Goal: Information Seeking & Learning: Learn about a topic

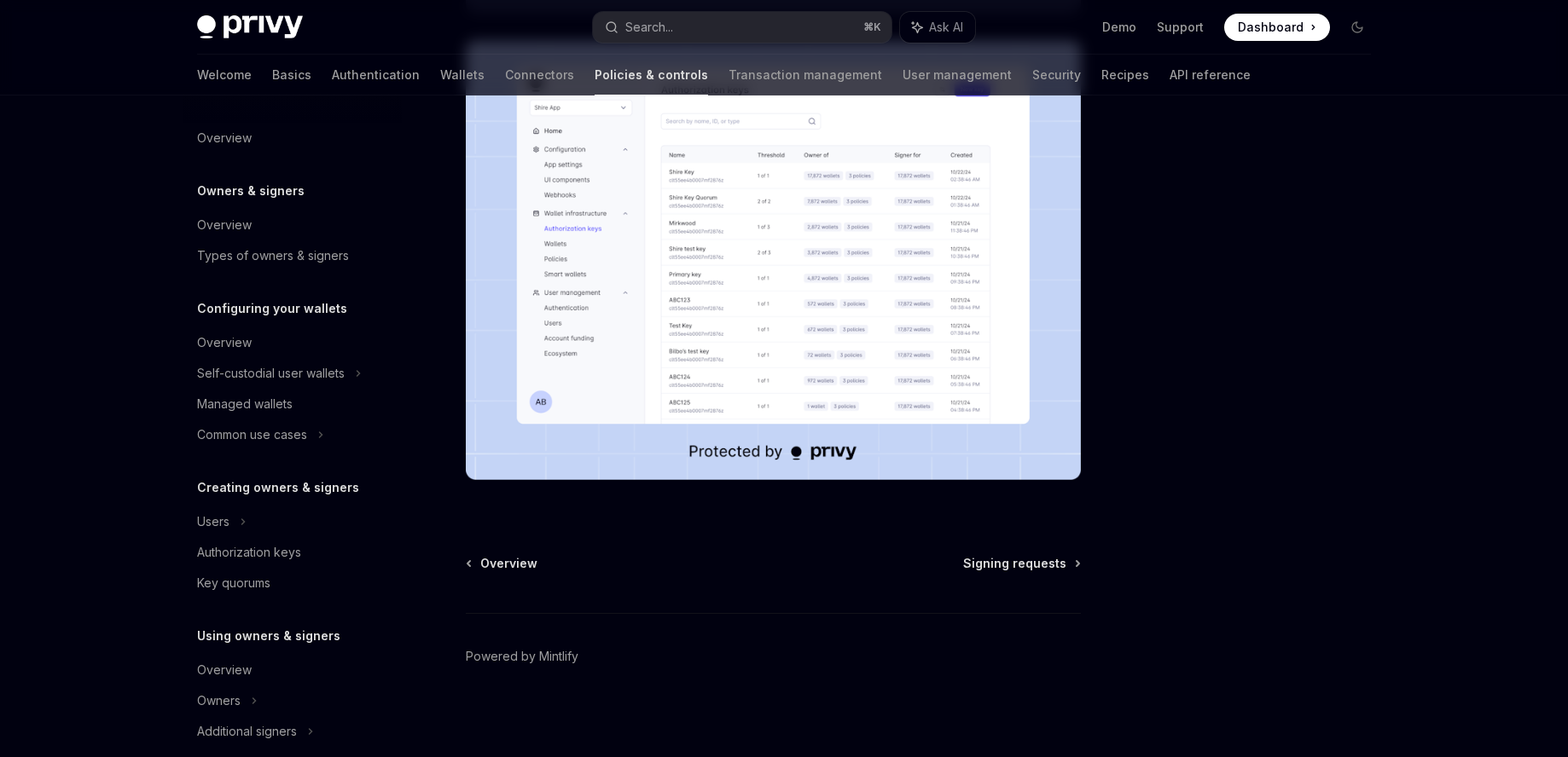
scroll to position [443, 0]
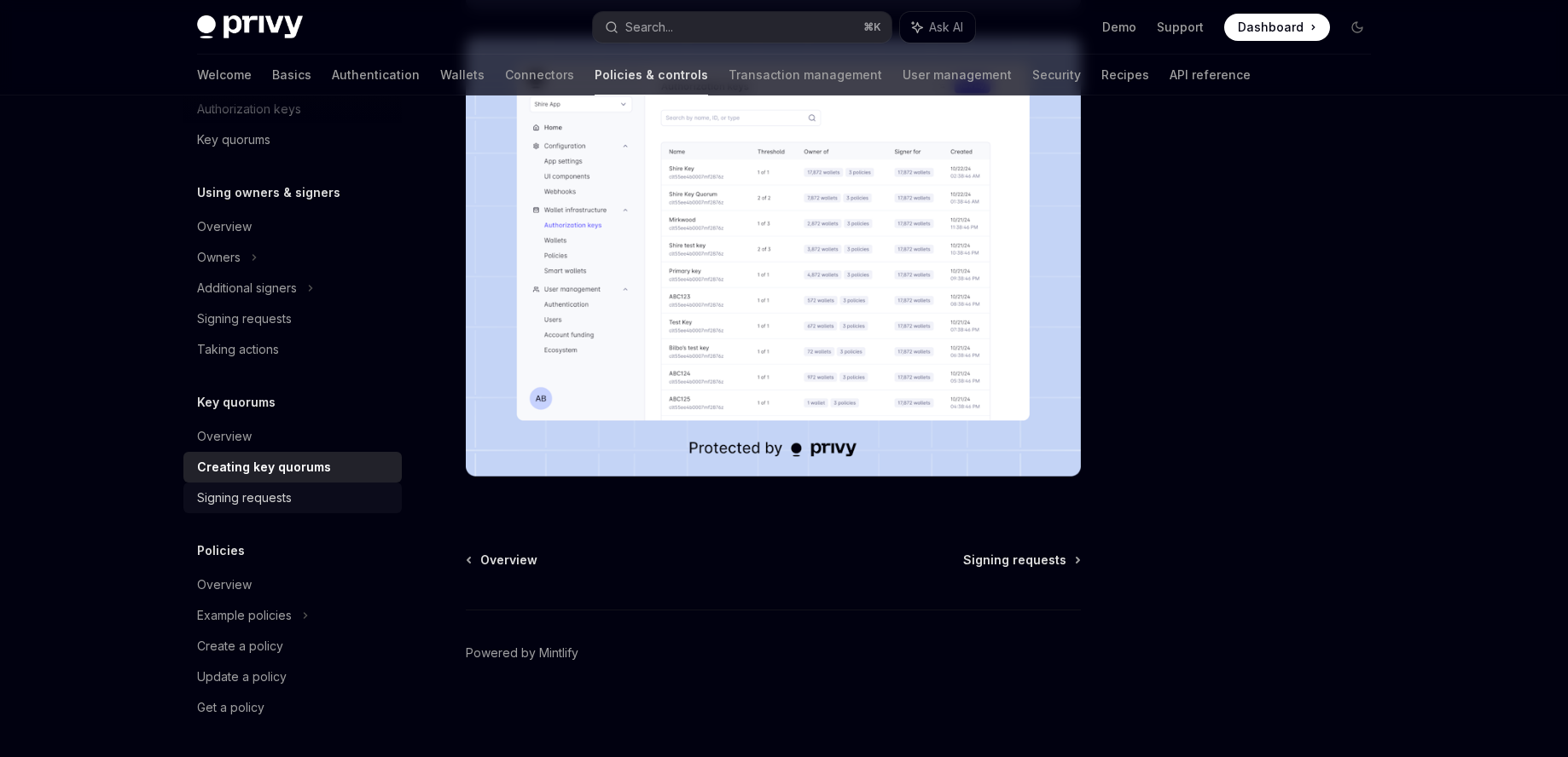
click at [242, 507] on div "Signing requests" at bounding box center [244, 498] width 95 height 20
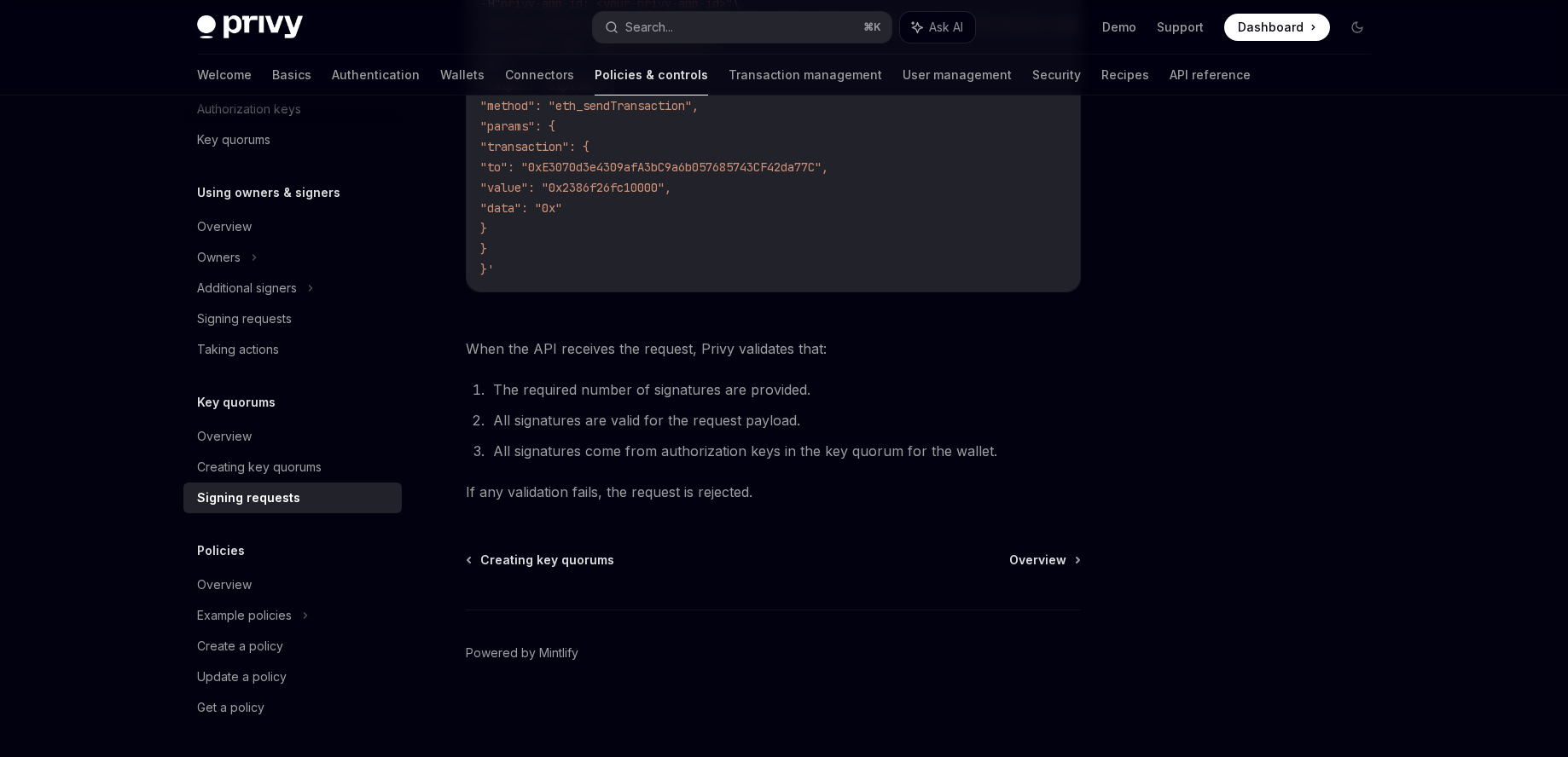
scroll to position [640, 0]
click at [1037, 561] on span "Overview" at bounding box center [1037, 560] width 57 height 17
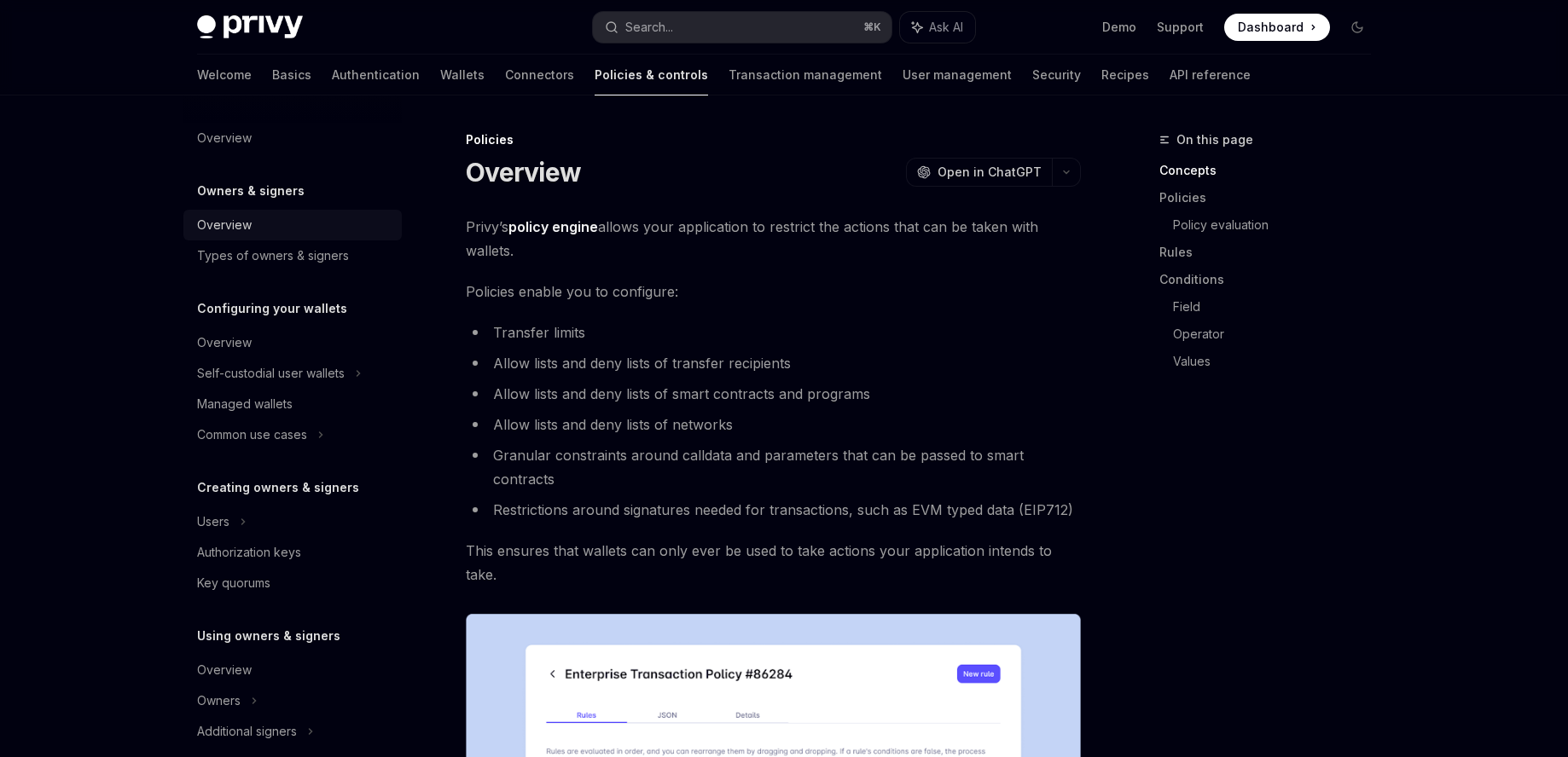
click at [241, 219] on div "Overview" at bounding box center [224, 225] width 54 height 20
type textarea "*"
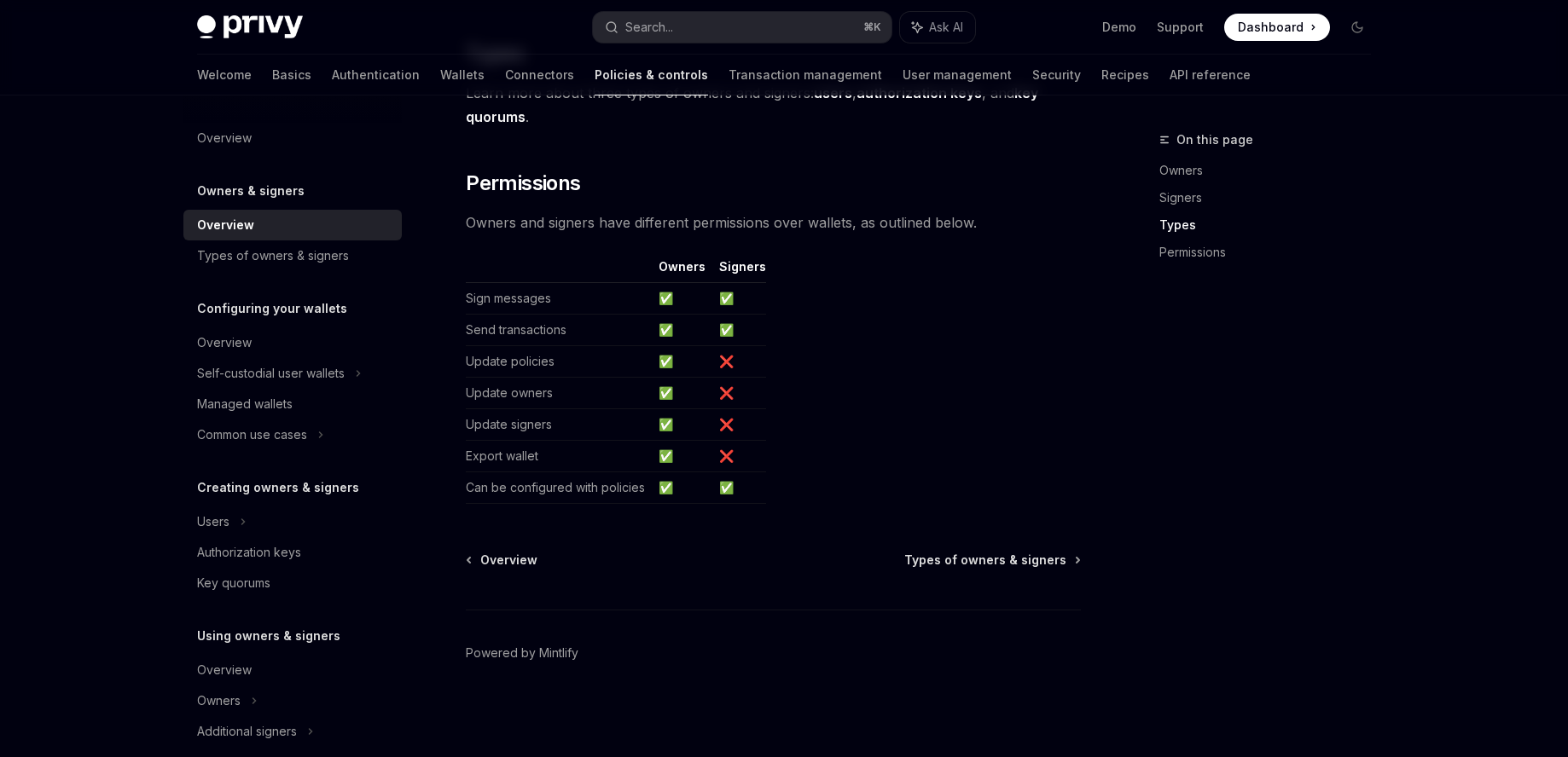
scroll to position [811, 0]
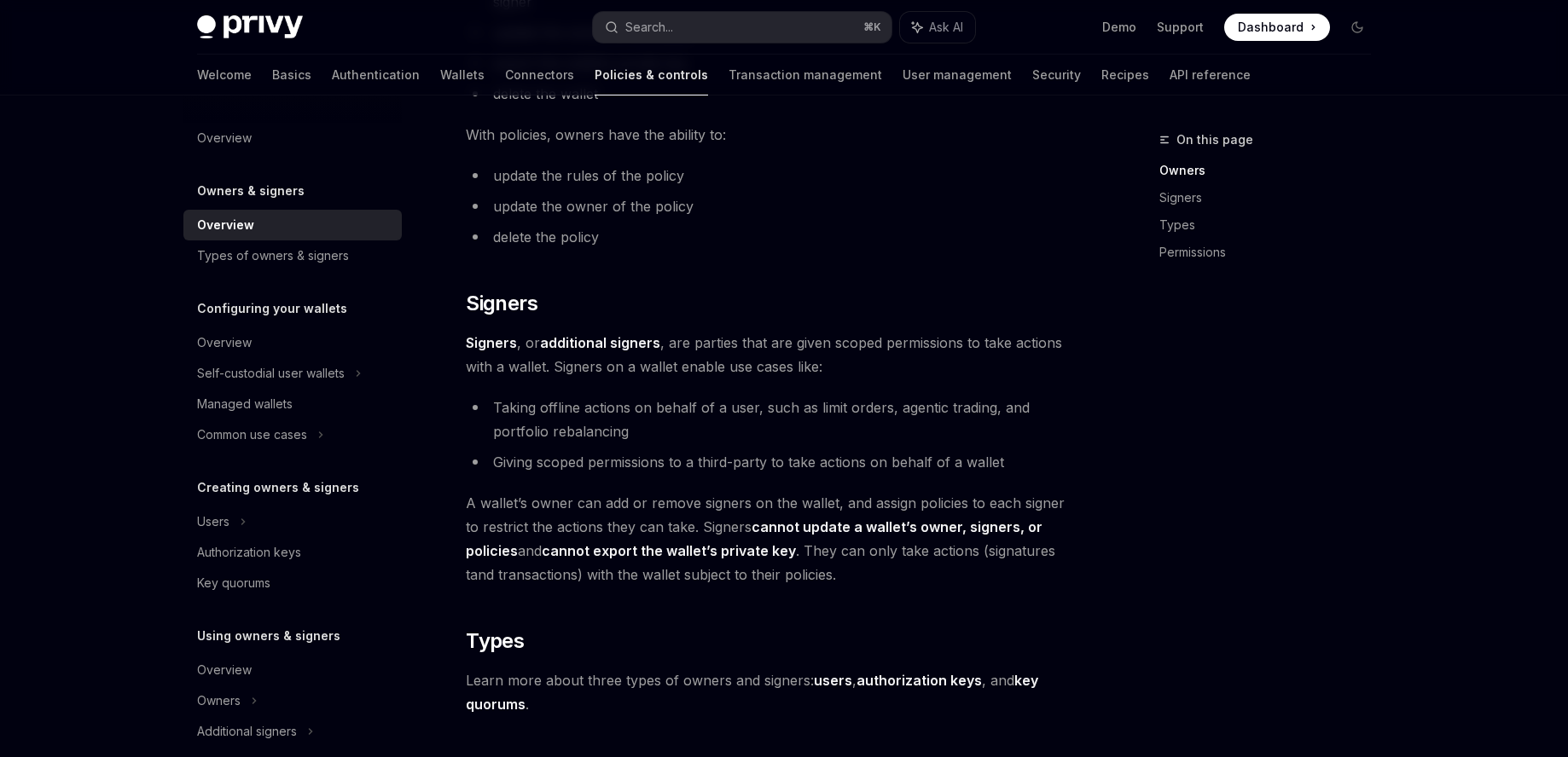
click at [759, 511] on span "A wallet’s owner can add or remove signers on the wallet, and assign policies t…" at bounding box center [773, 539] width 615 height 96
click at [832, 532] on strong "cannot update a wallet’s owner, signers, or policies" at bounding box center [754, 539] width 577 height 41
click at [897, 521] on strong "cannot update a wallet’s owner, signers, or policies" at bounding box center [754, 539] width 577 height 41
click at [897, 520] on strong "cannot update a wallet’s owner, signers, or policies" at bounding box center [754, 539] width 577 height 41
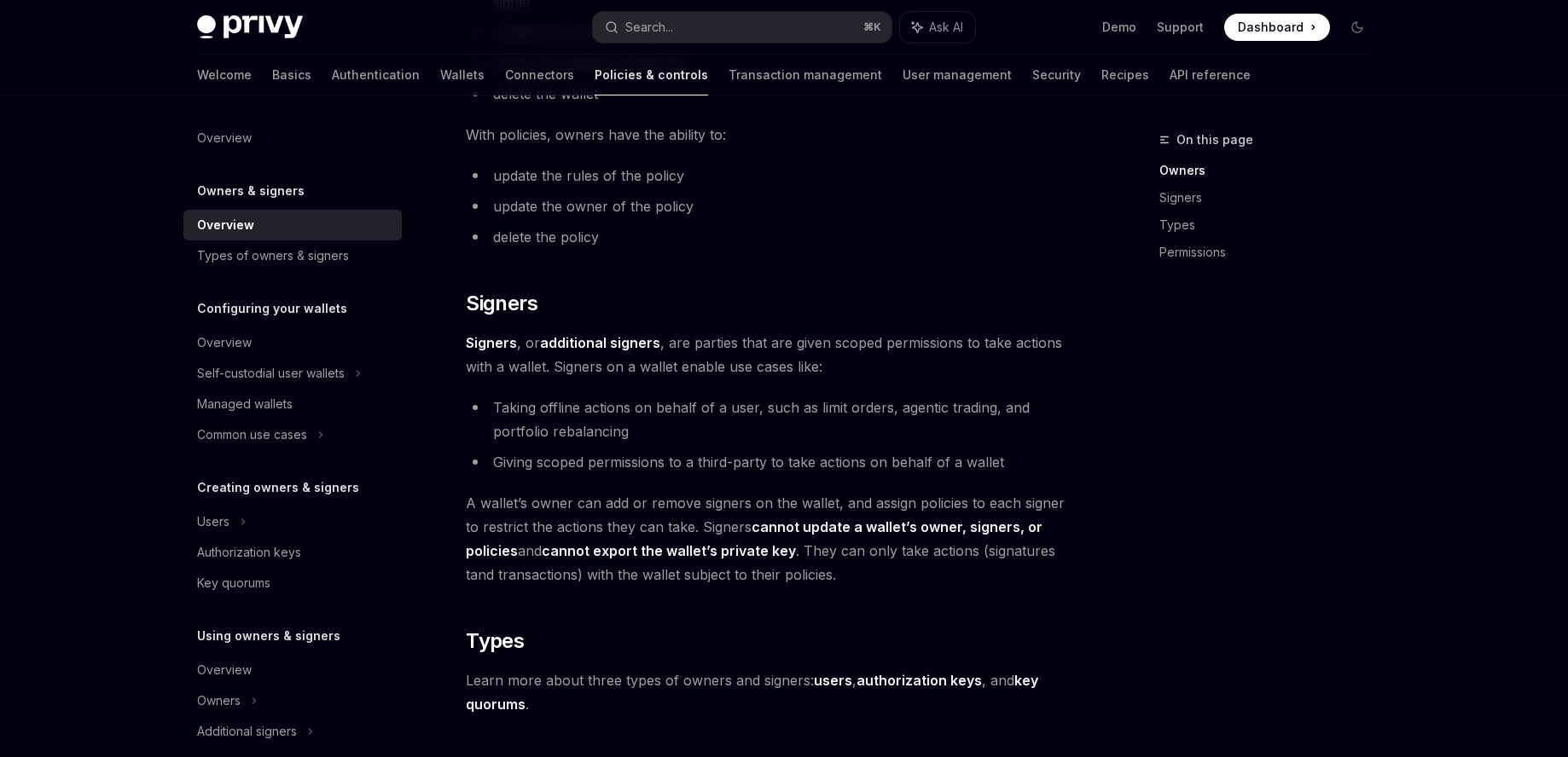
click at [877, 530] on strong "cannot update a wallet’s owner, signers, or policies" at bounding box center [754, 539] width 577 height 41
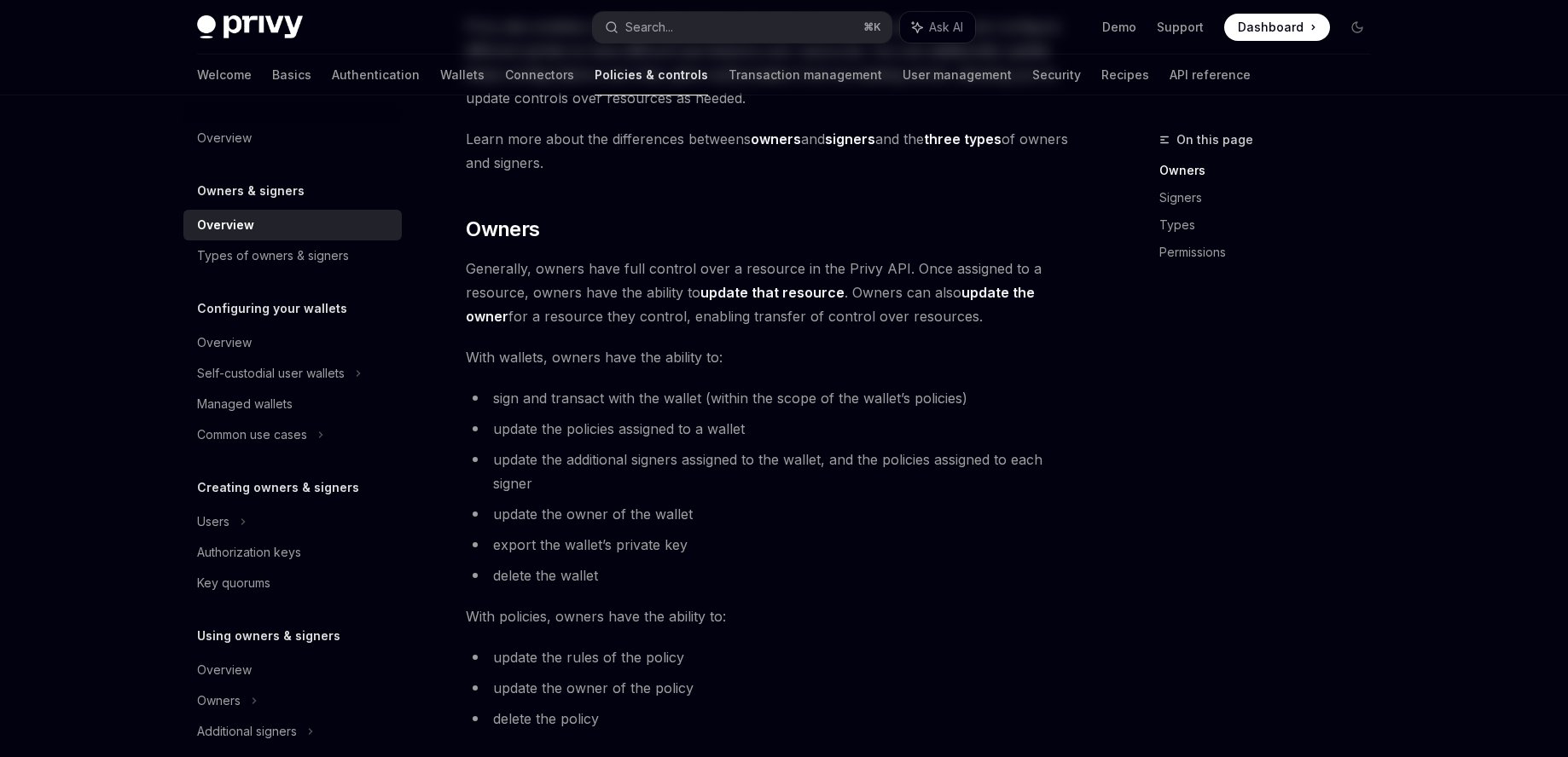
scroll to position [0, 0]
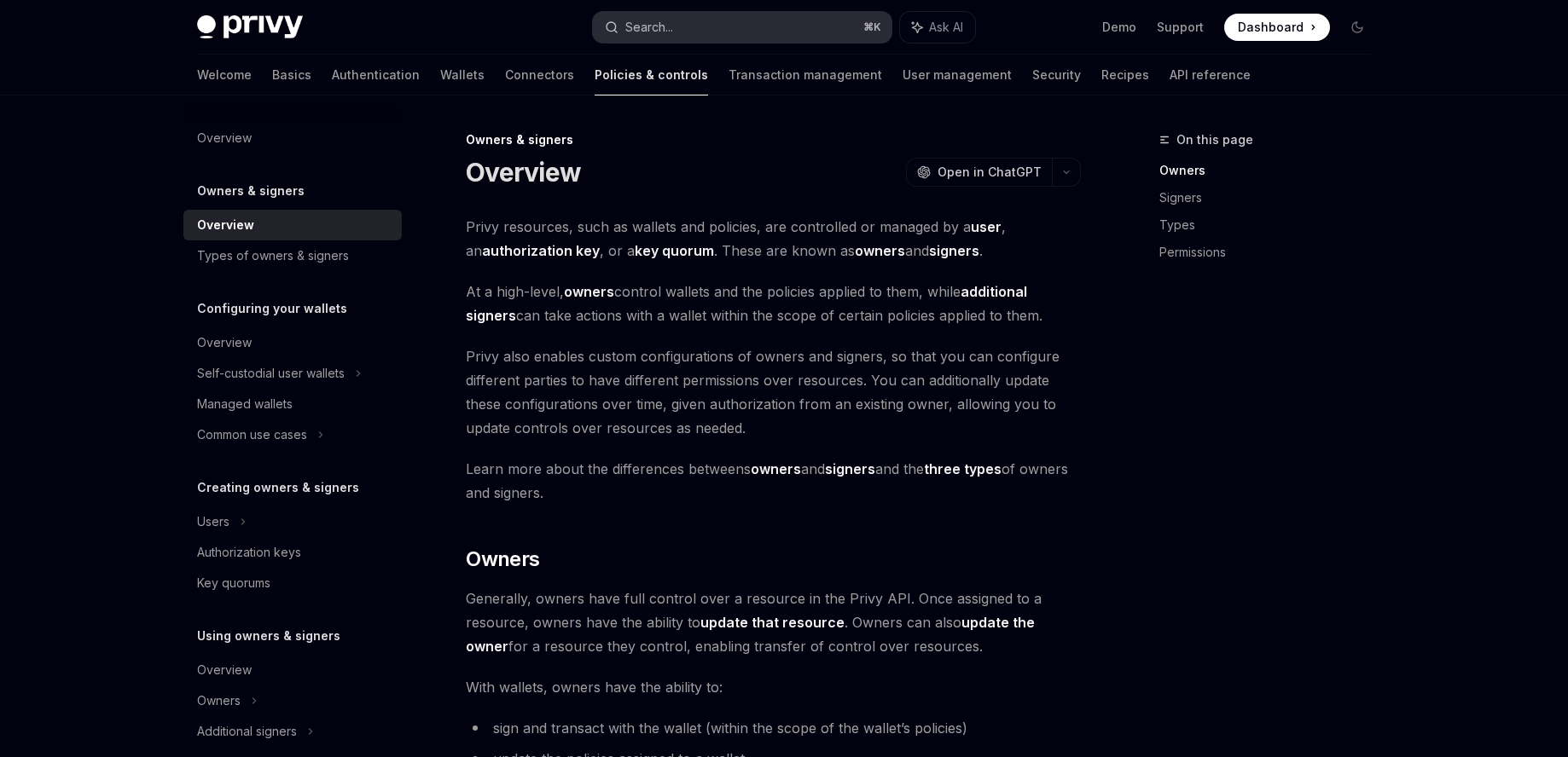
click at [753, 22] on button "Search... ⌘ K" at bounding box center [742, 27] width 298 height 30
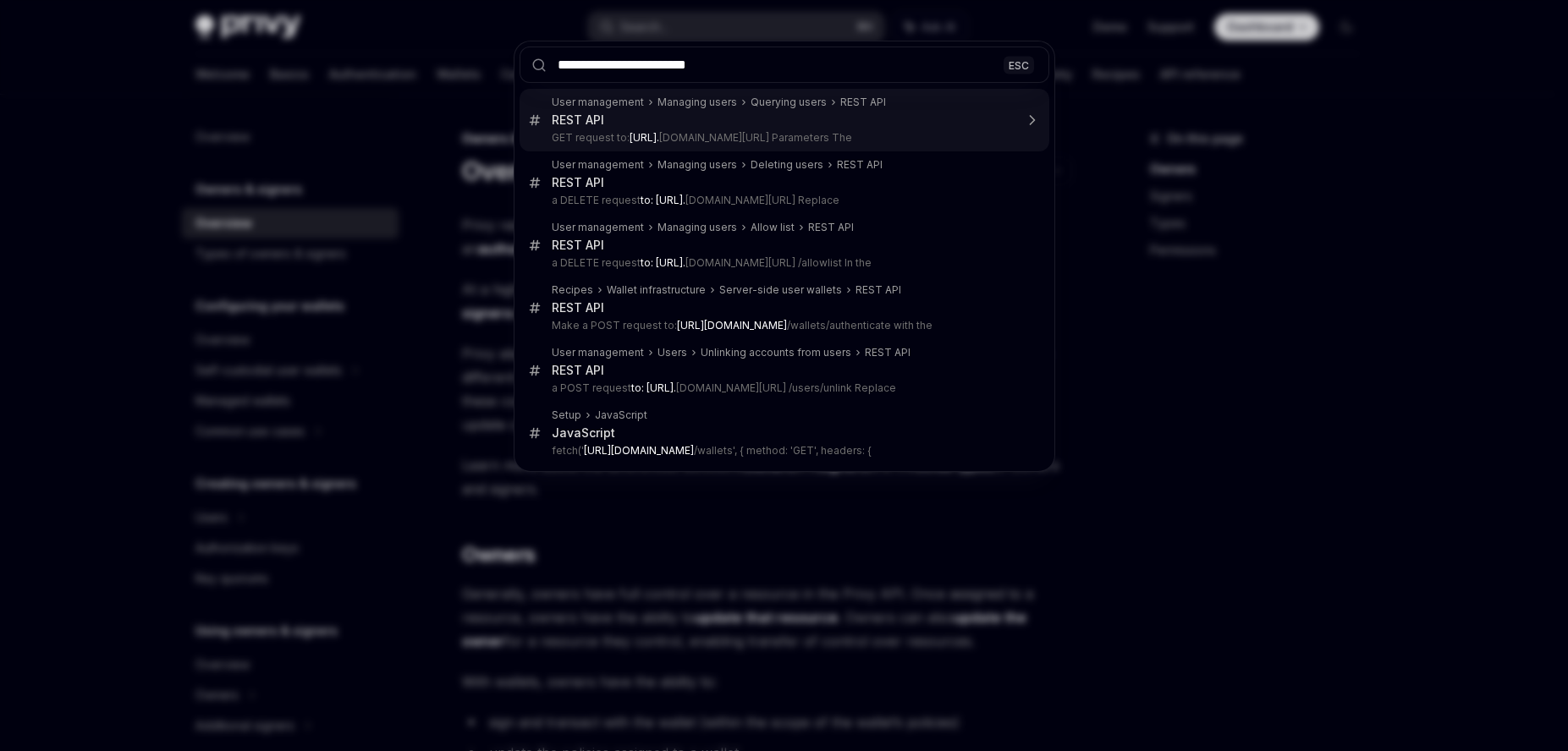
type input "**********"
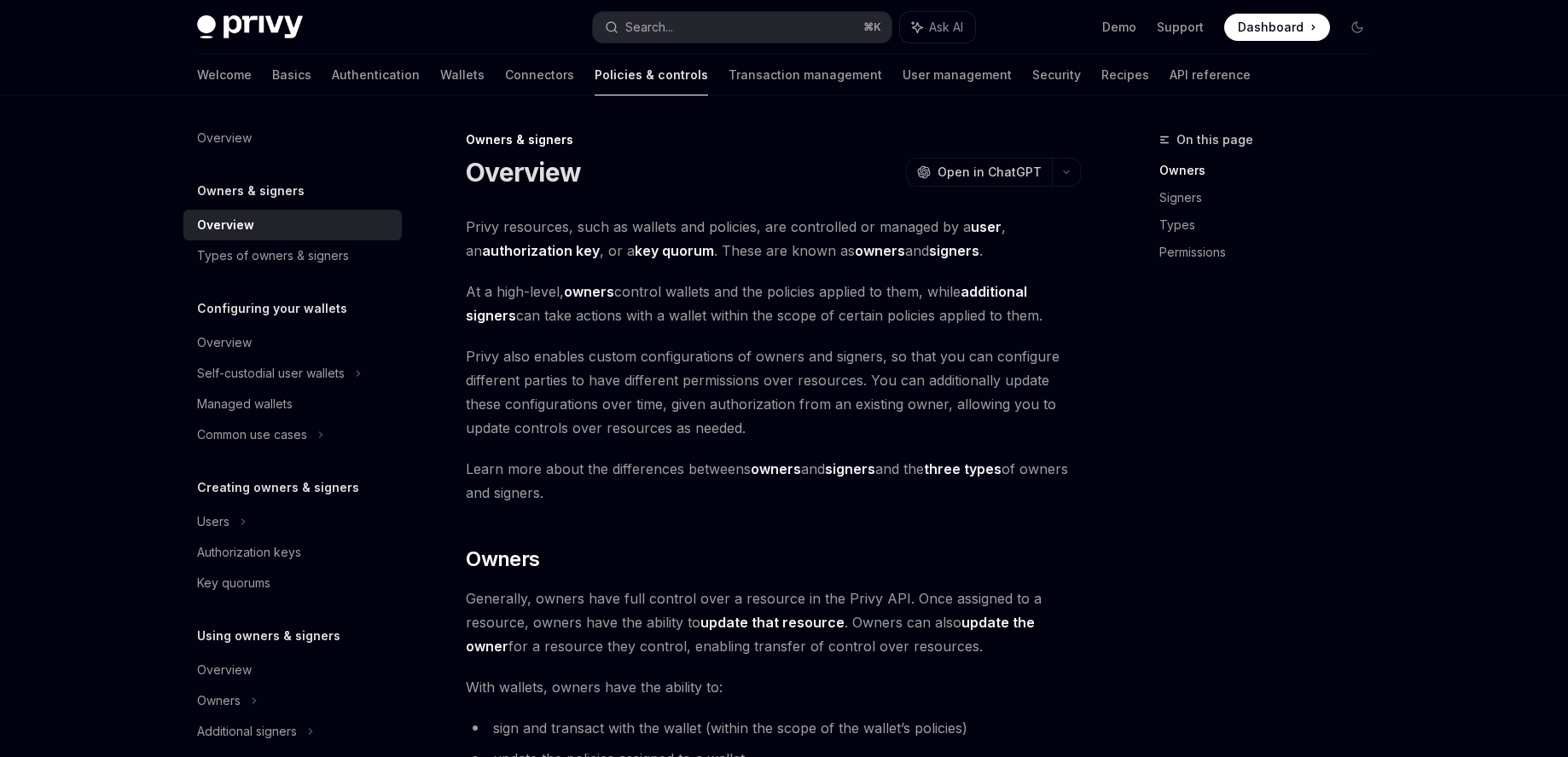
type textarea "*"
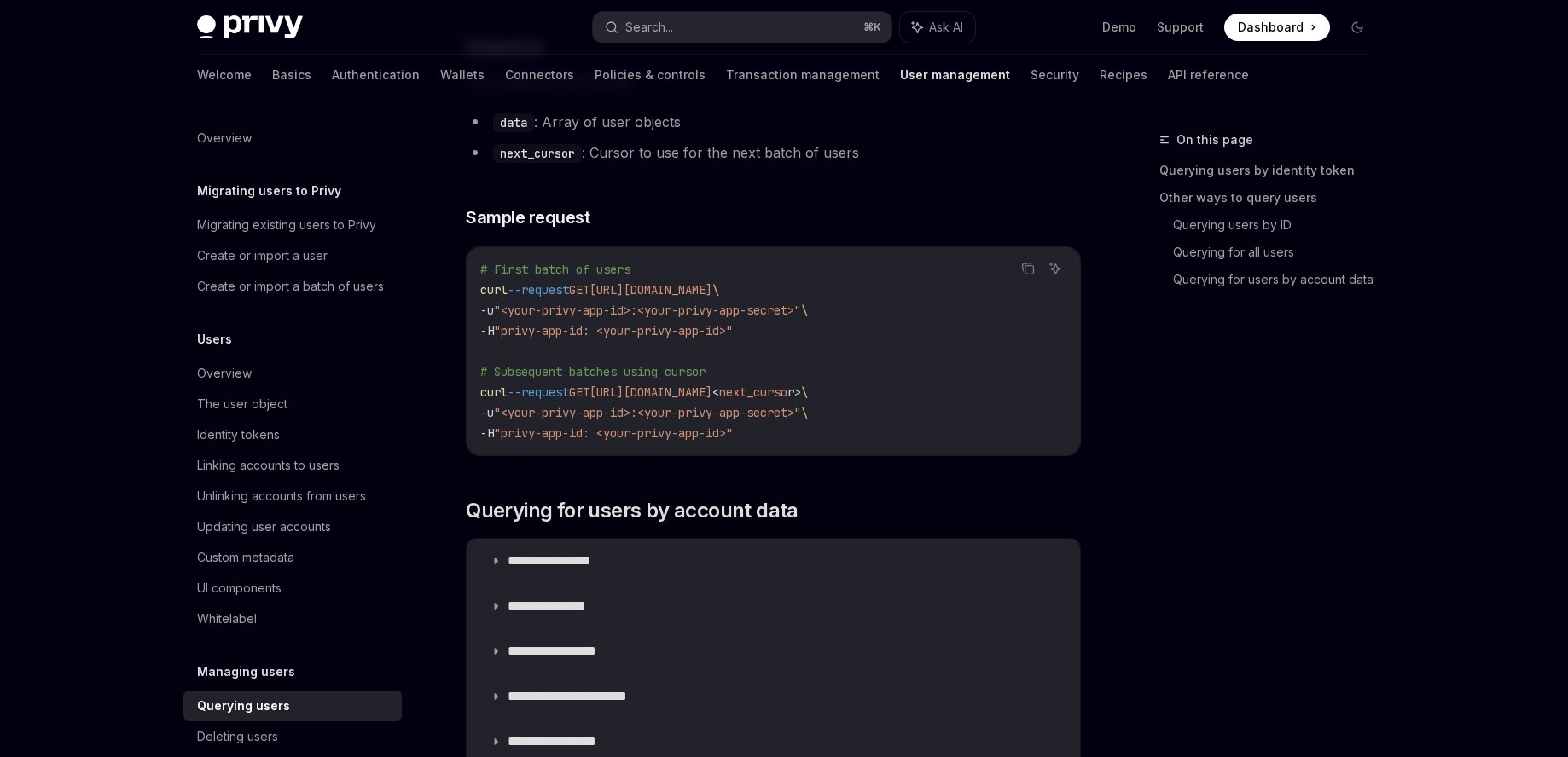
scroll to position [986, 0]
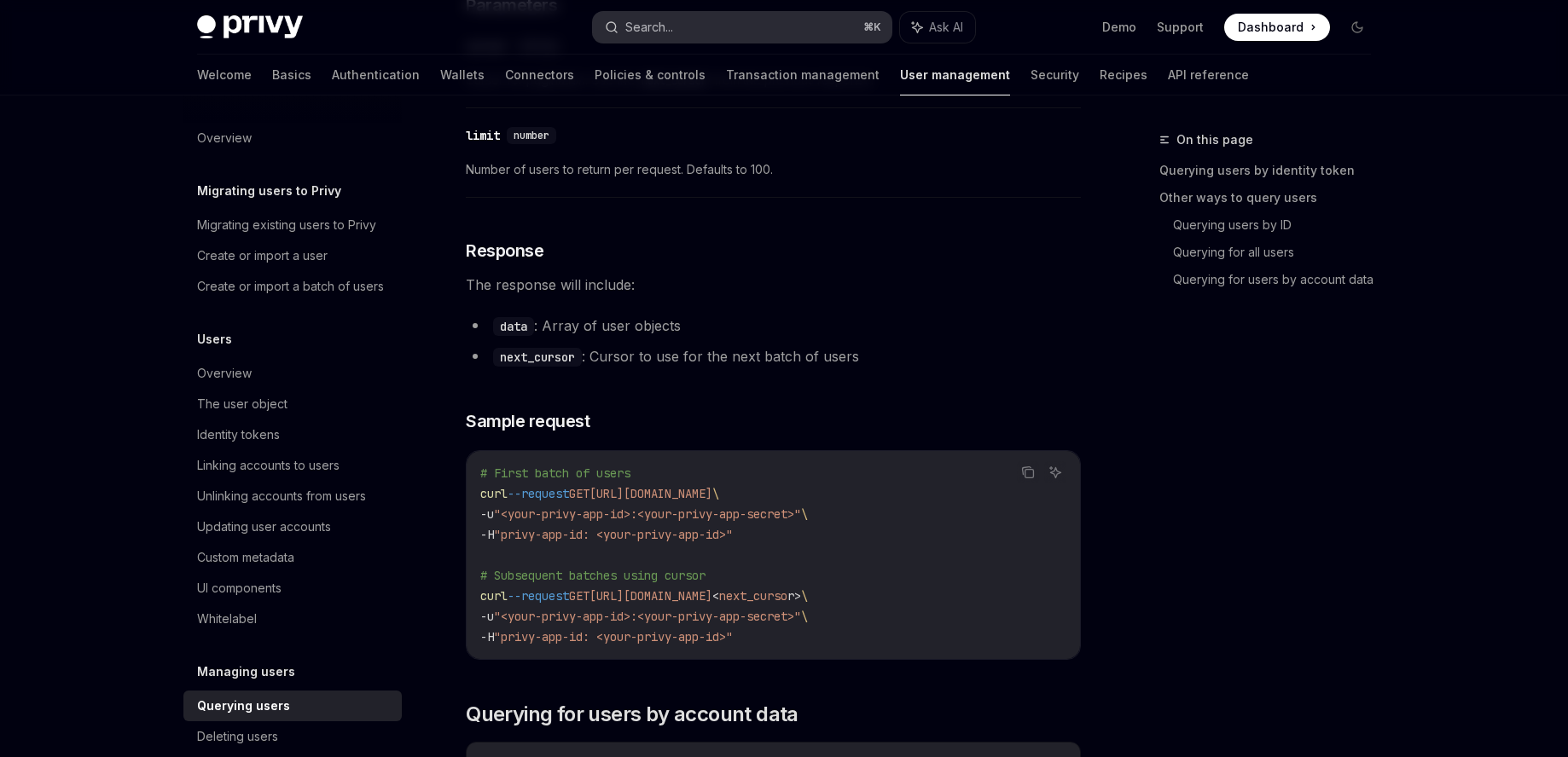
click at [737, 34] on button "Search... ⌘ K" at bounding box center [742, 27] width 298 height 30
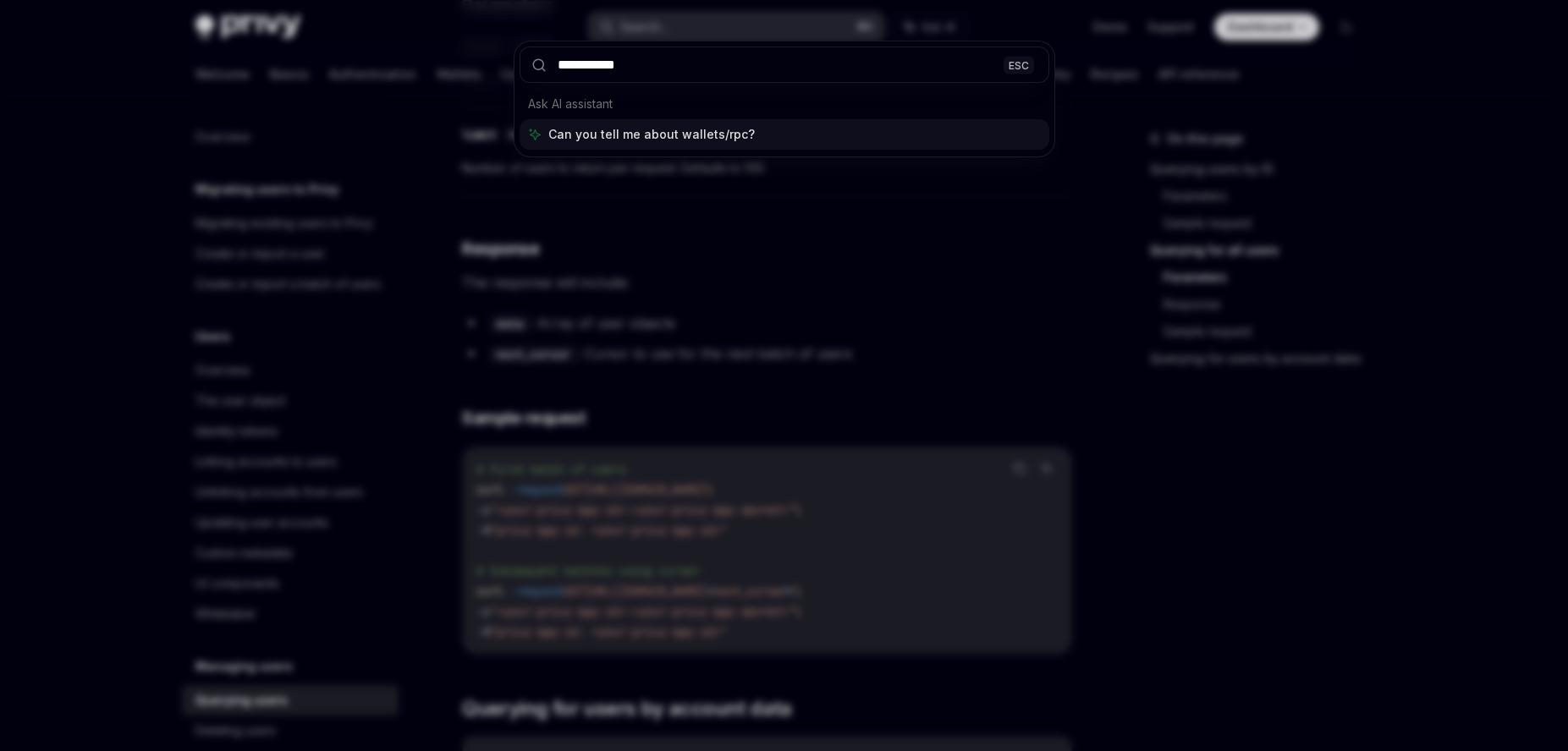
type input "**********"
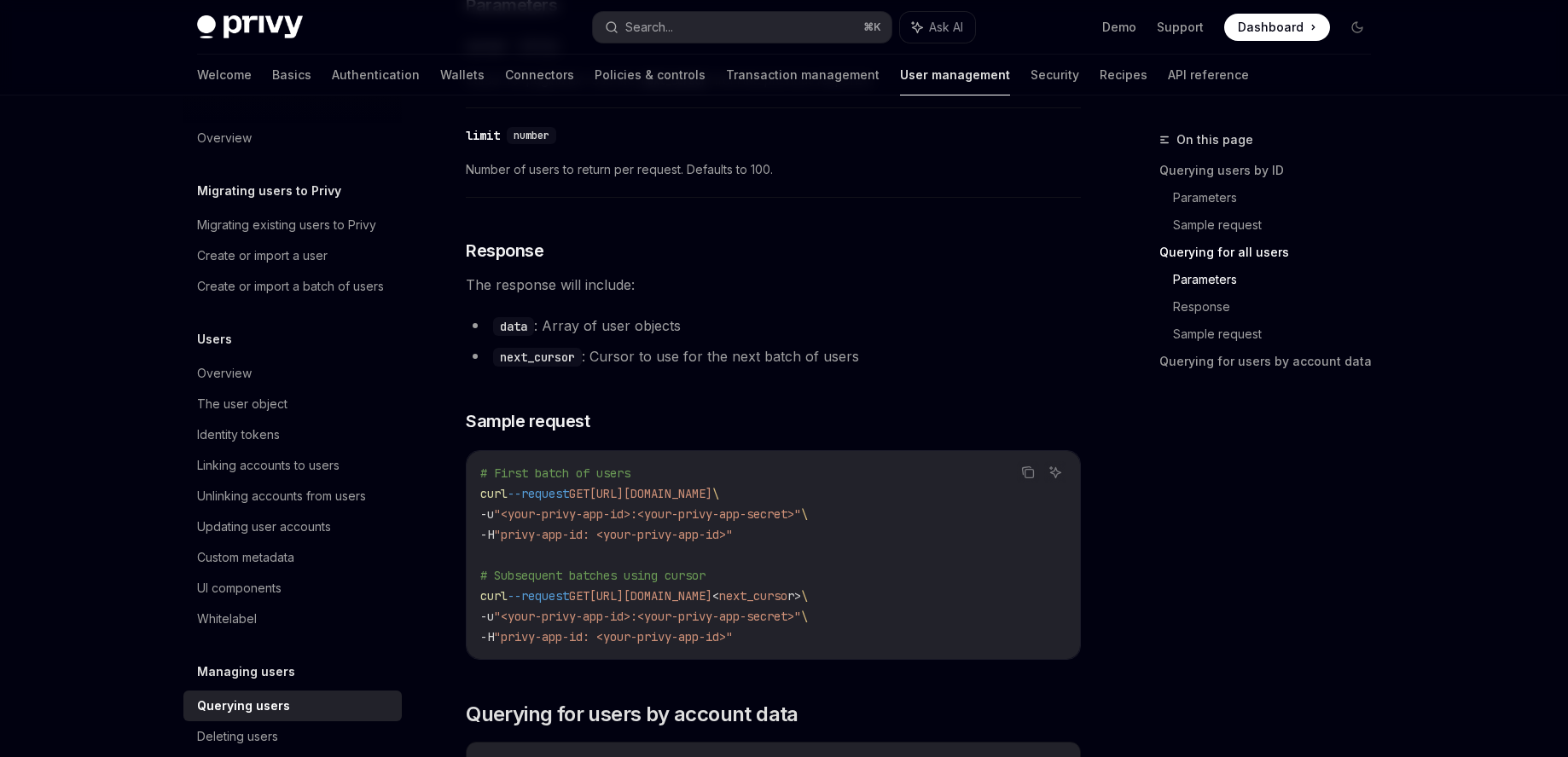
type textarea "*"
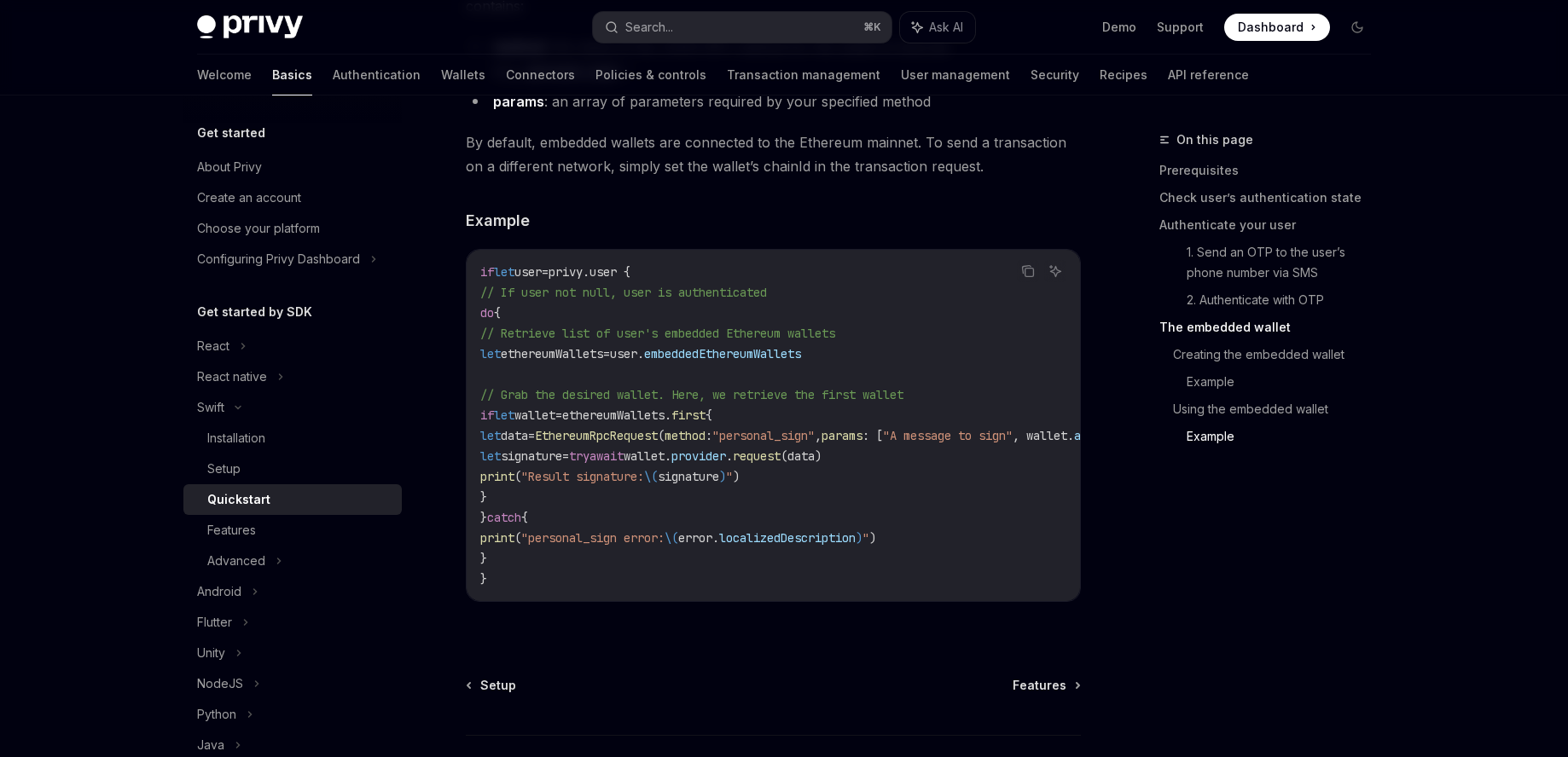
scroll to position [3364, 0]
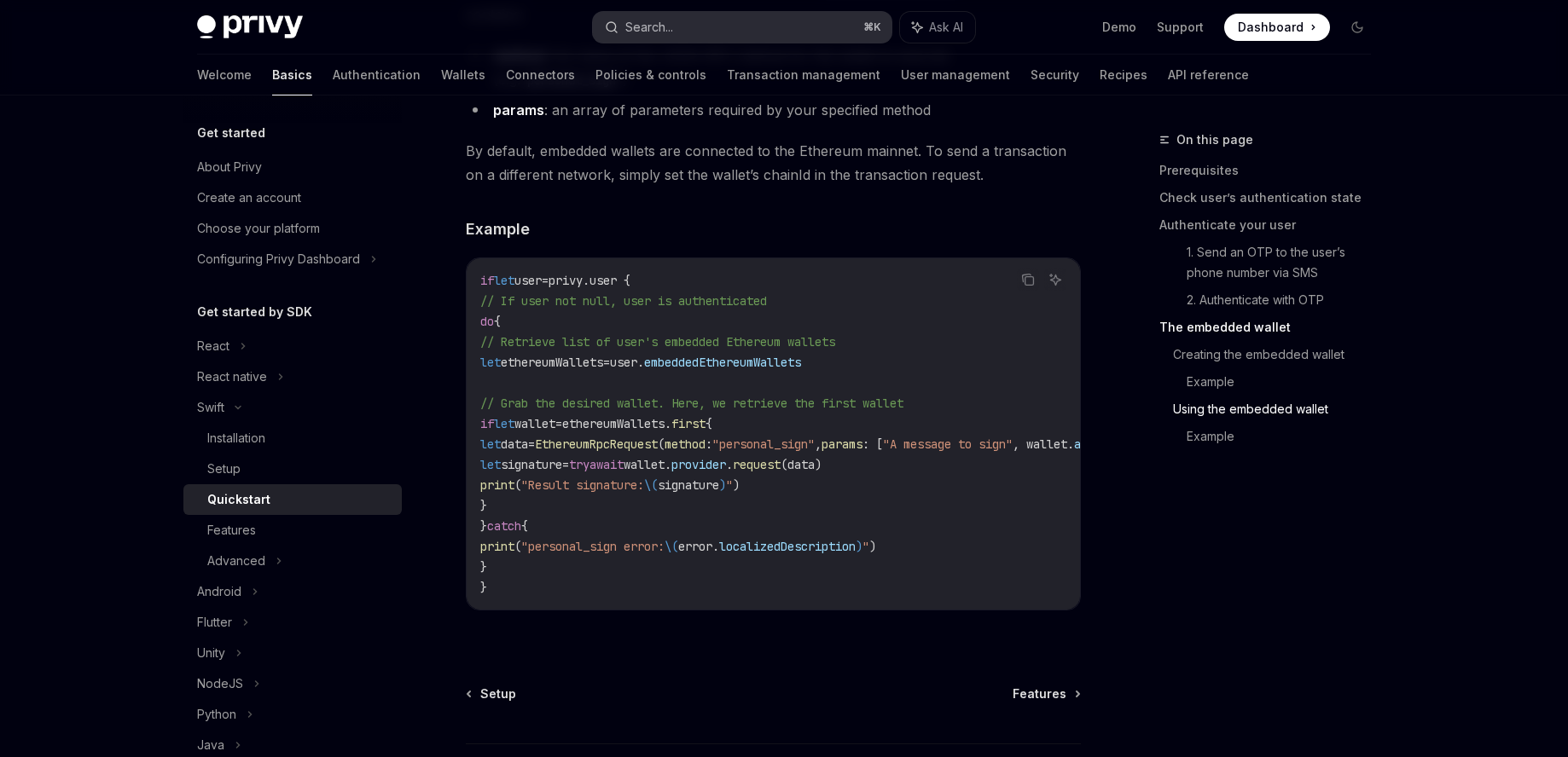
click at [707, 29] on button "Search... ⌘ K" at bounding box center [742, 27] width 298 height 30
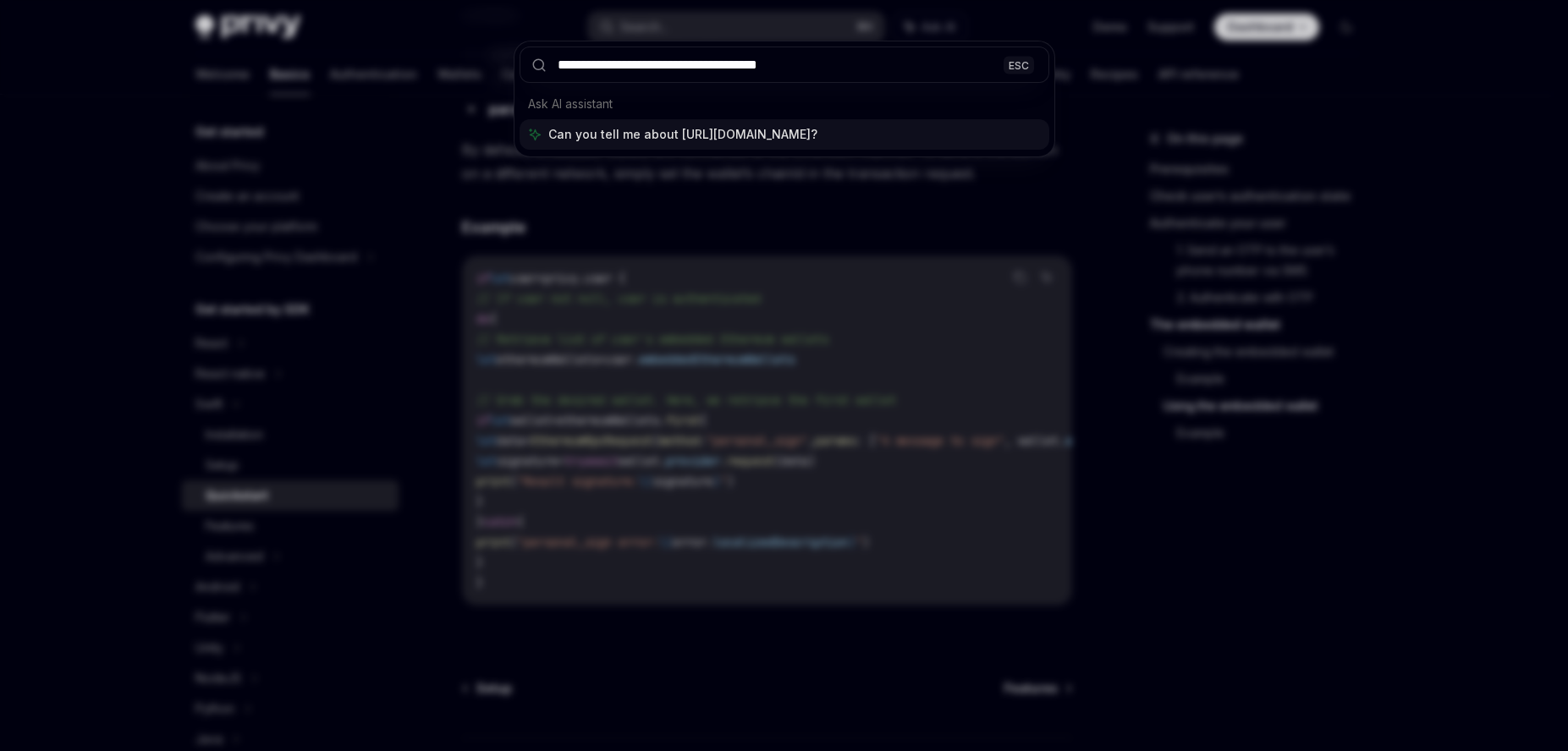
type input "**********"
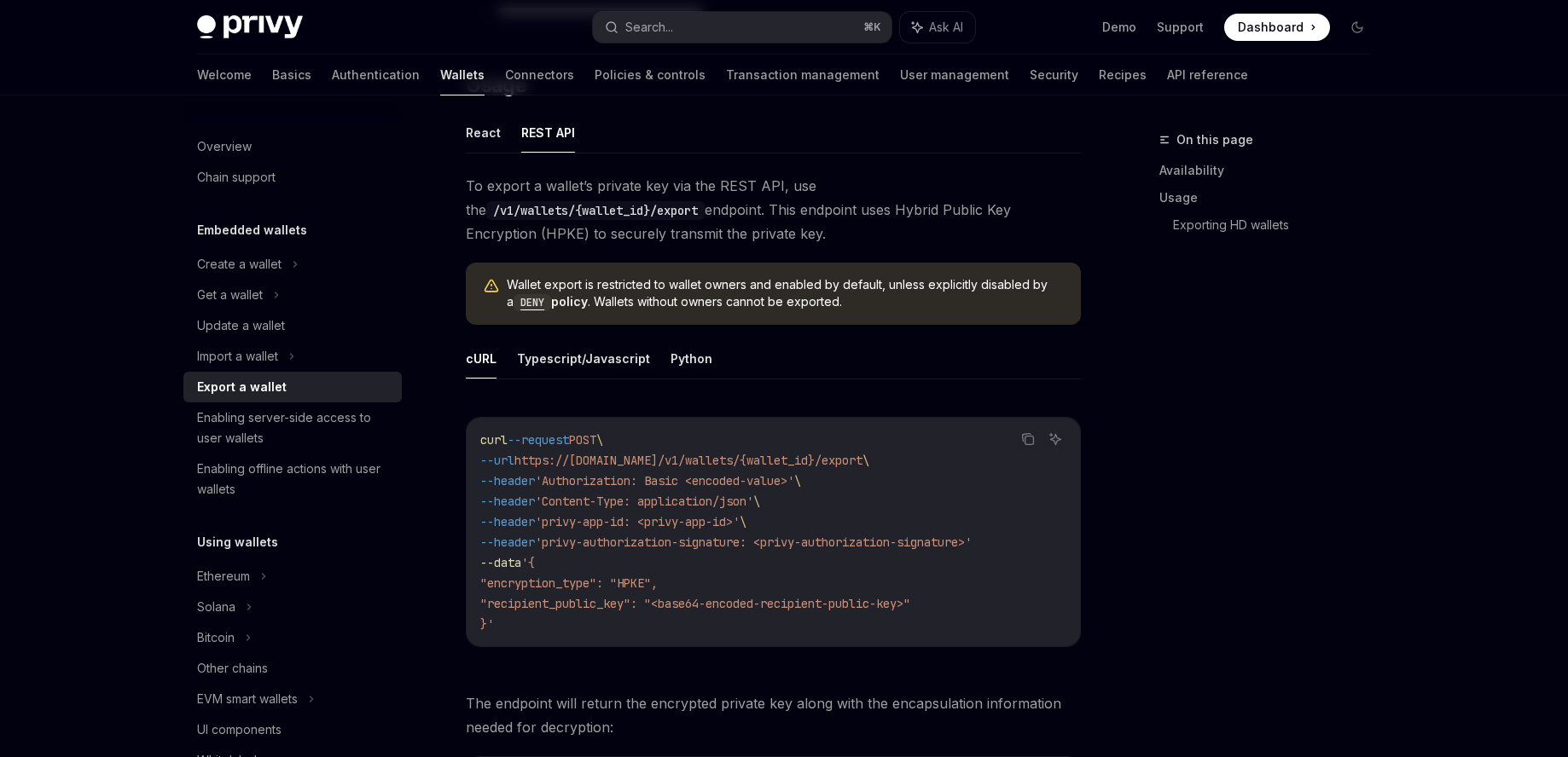
scroll to position [801, 0]
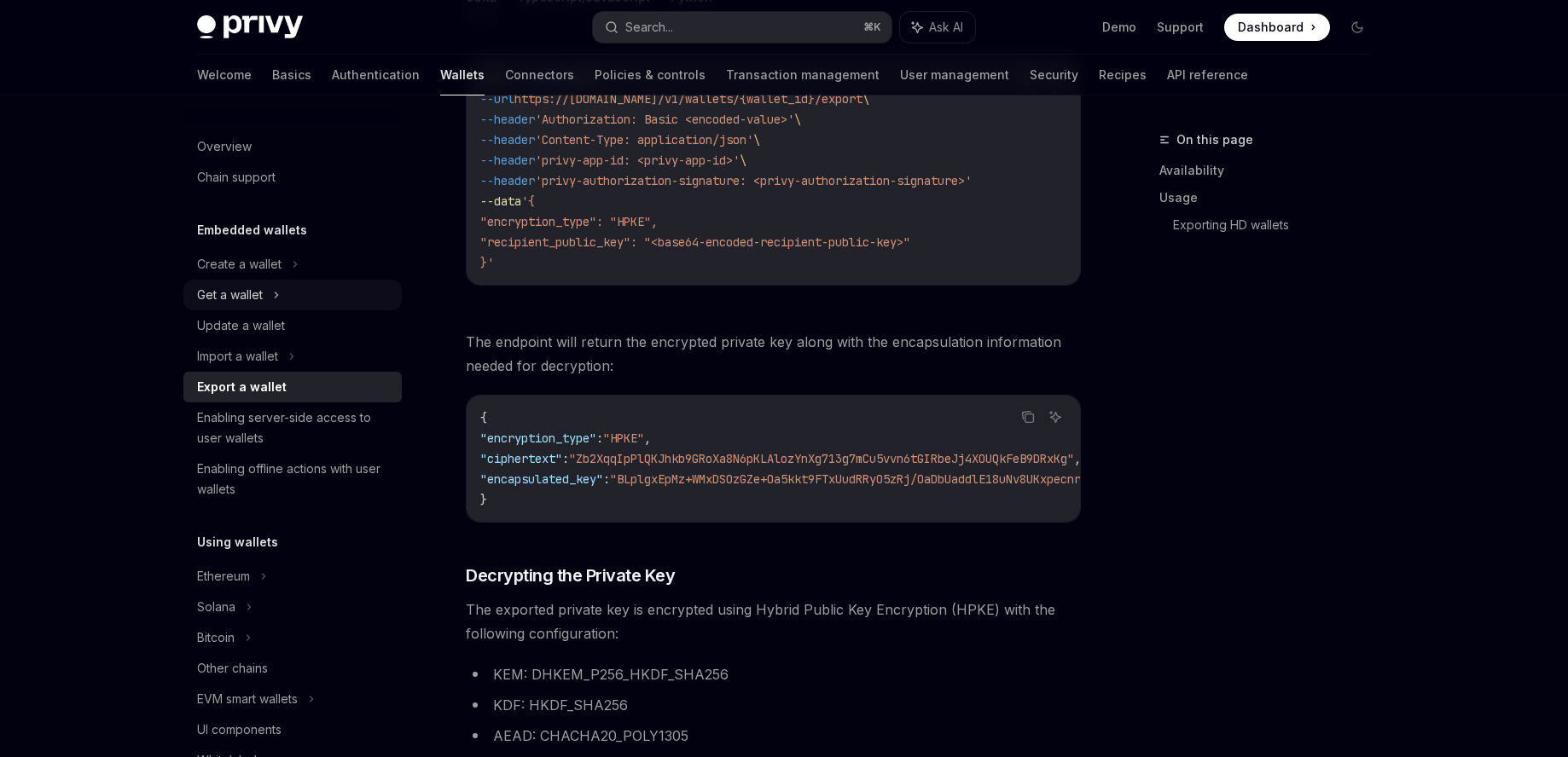
click at [222, 302] on div "Get a wallet" at bounding box center [229, 295] width 65 height 20
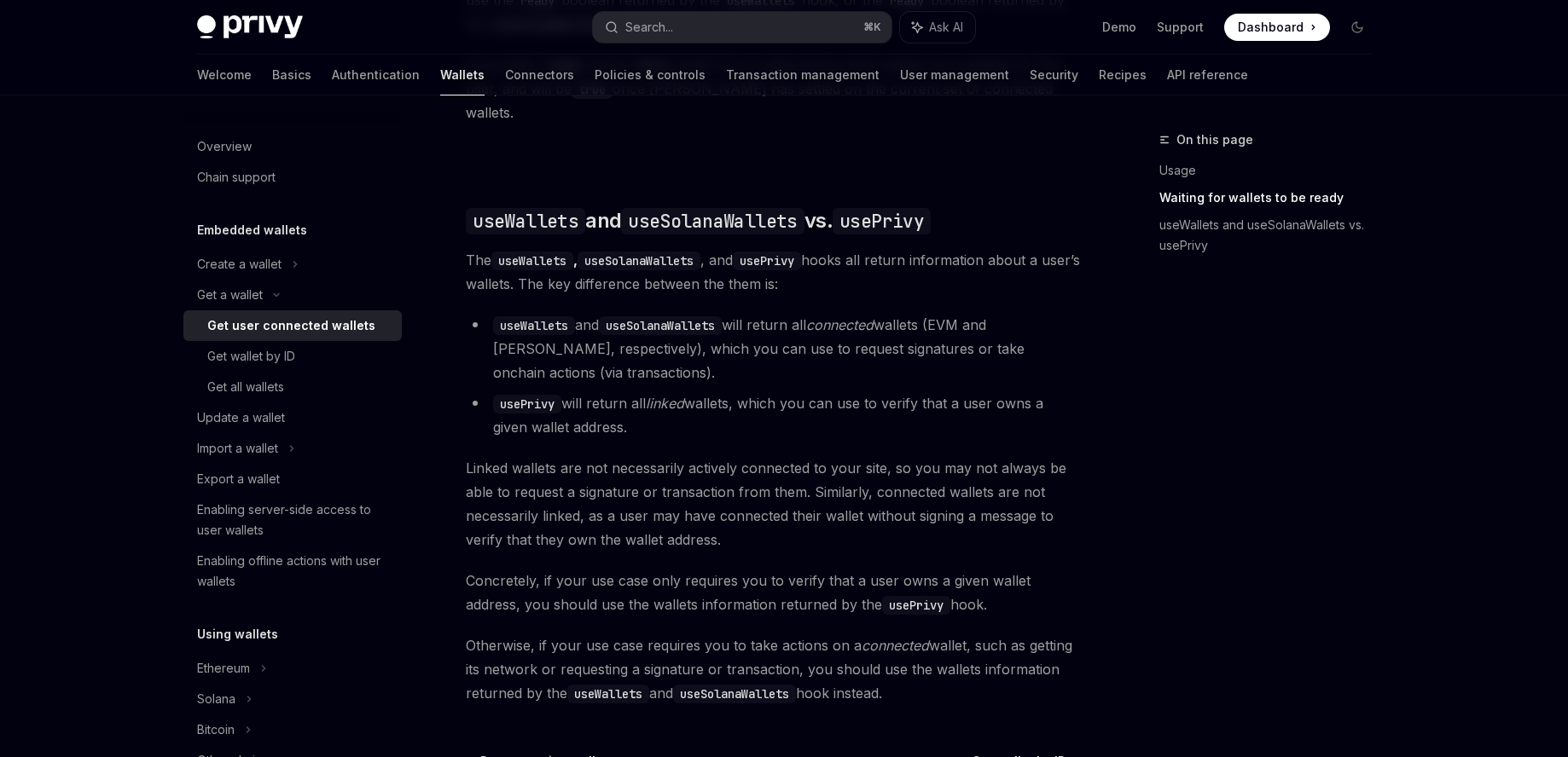
scroll to position [1546, 0]
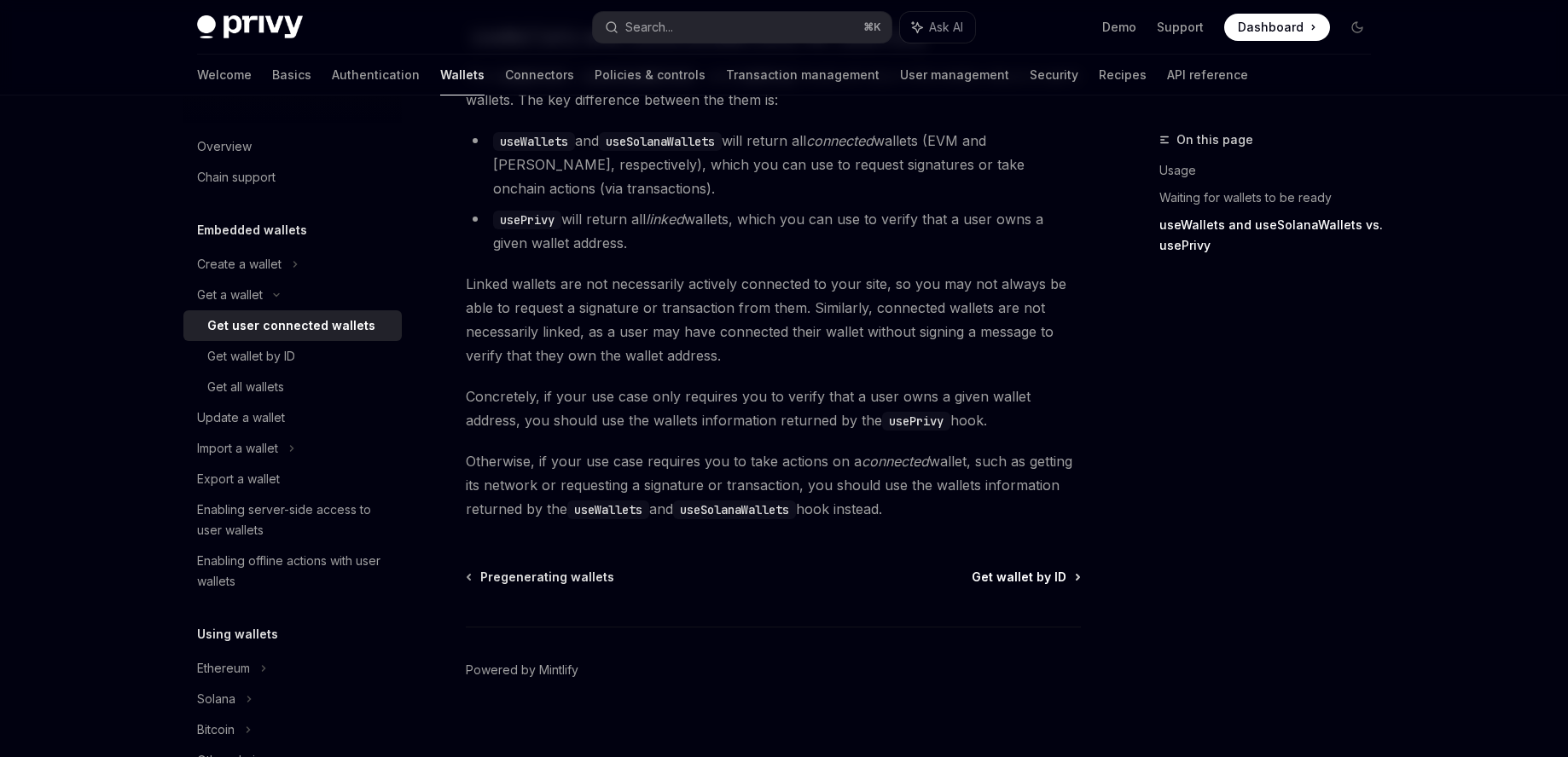
click at [1016, 569] on span "Get wallet by ID" at bounding box center [1018, 577] width 95 height 17
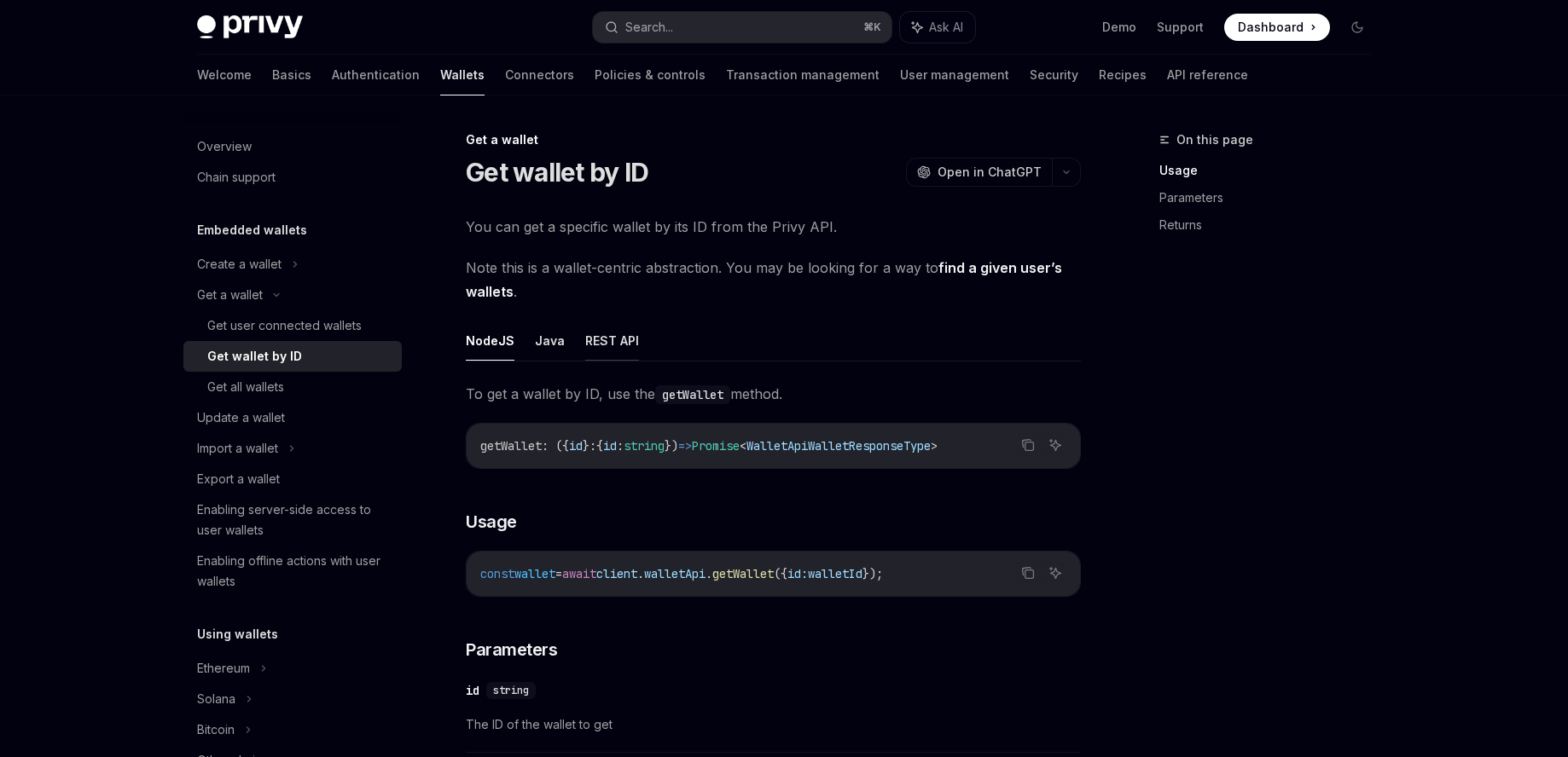
click at [587, 326] on button "REST API" at bounding box center [612, 341] width 53 height 41
type textarea "*"
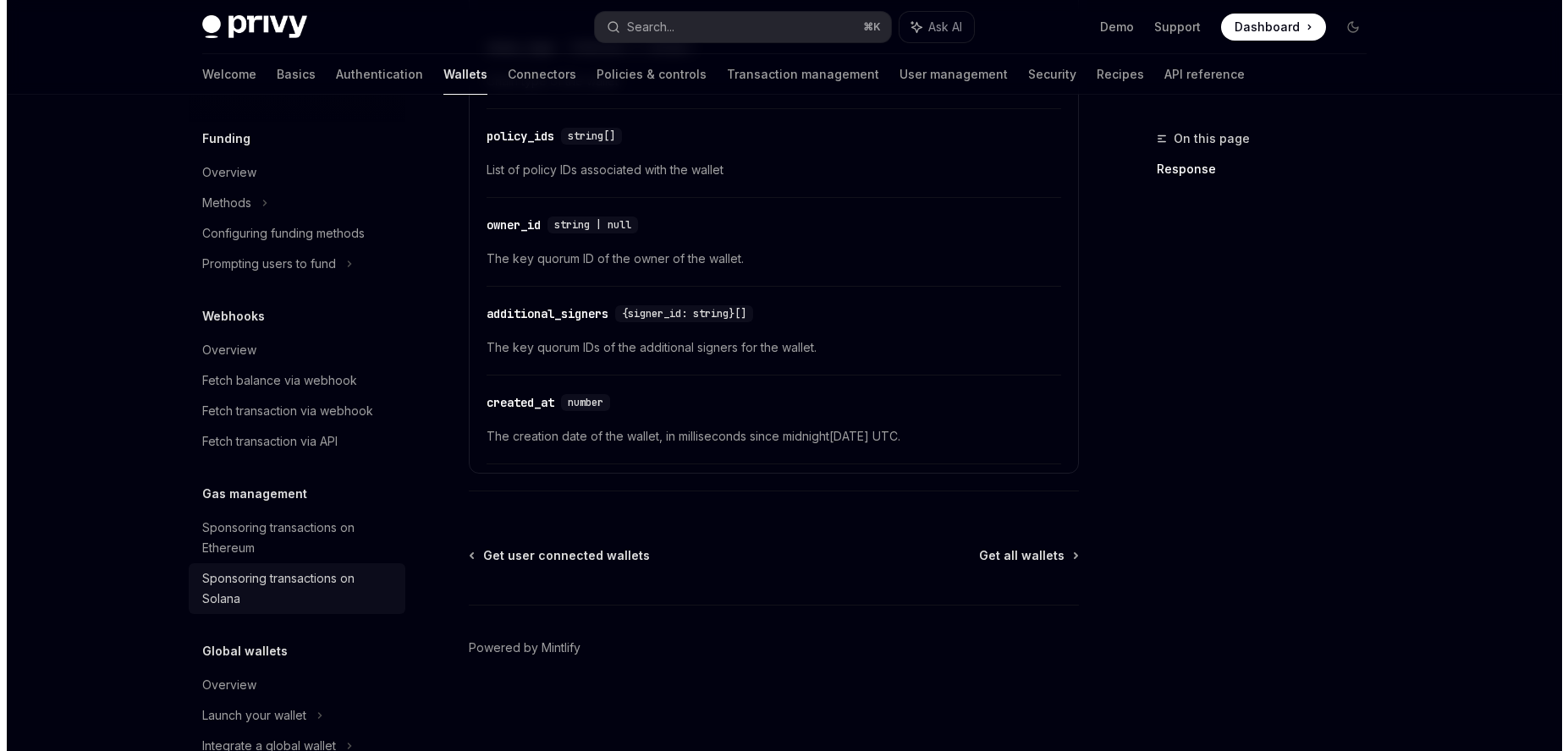
scroll to position [804, 0]
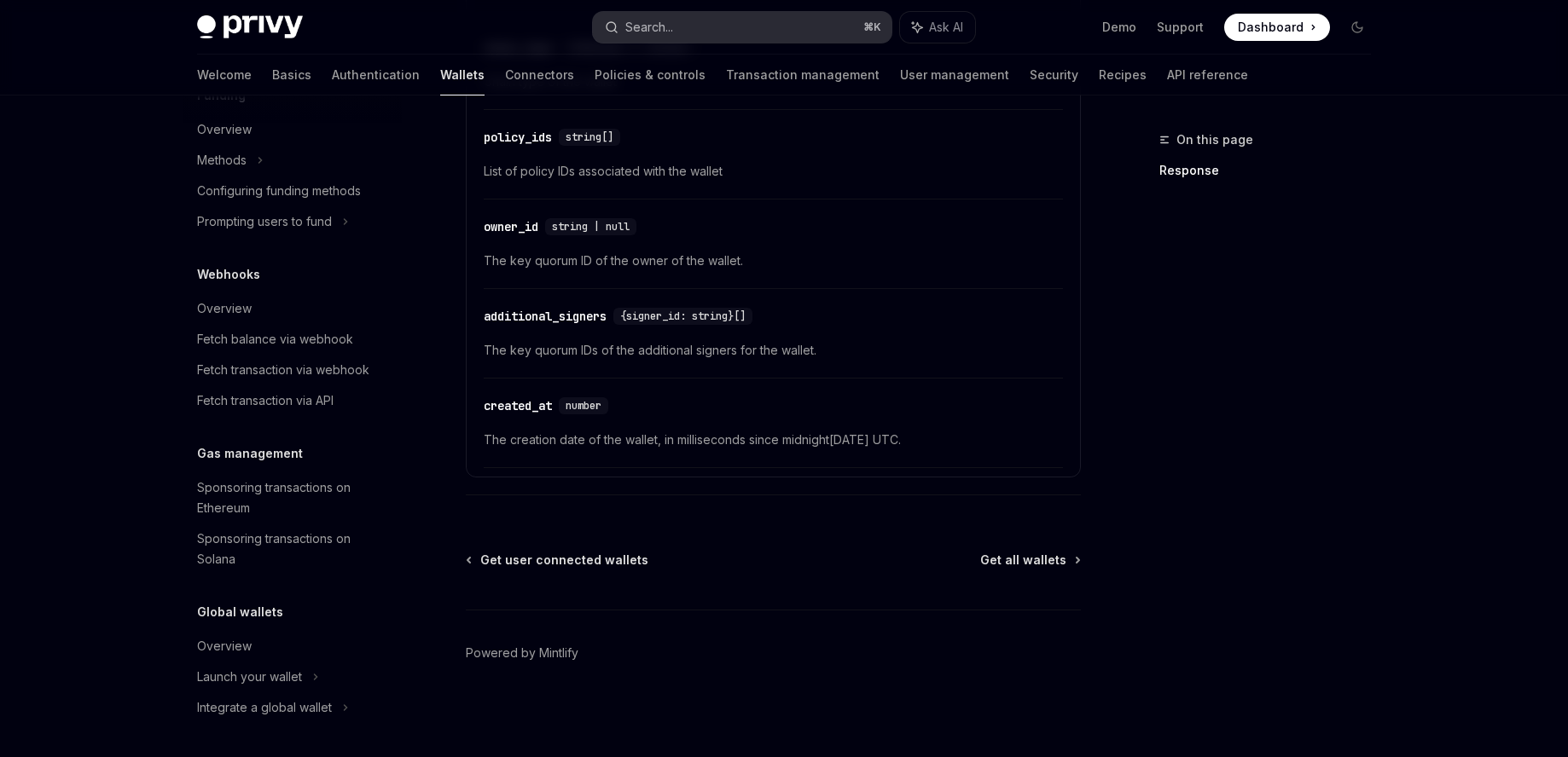
click at [671, 38] on button "Search... ⌘ K" at bounding box center [742, 27] width 298 height 30
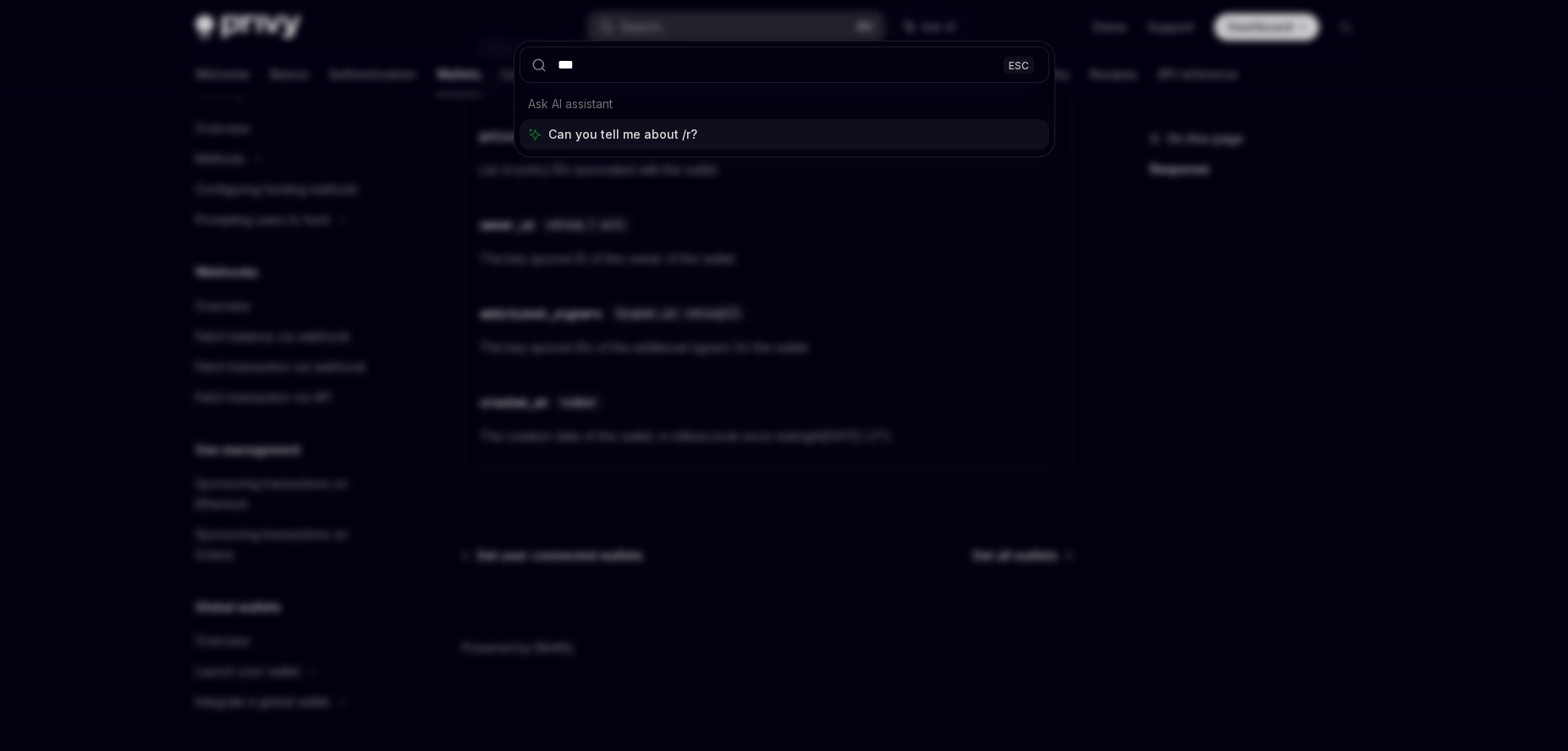
type input "****"
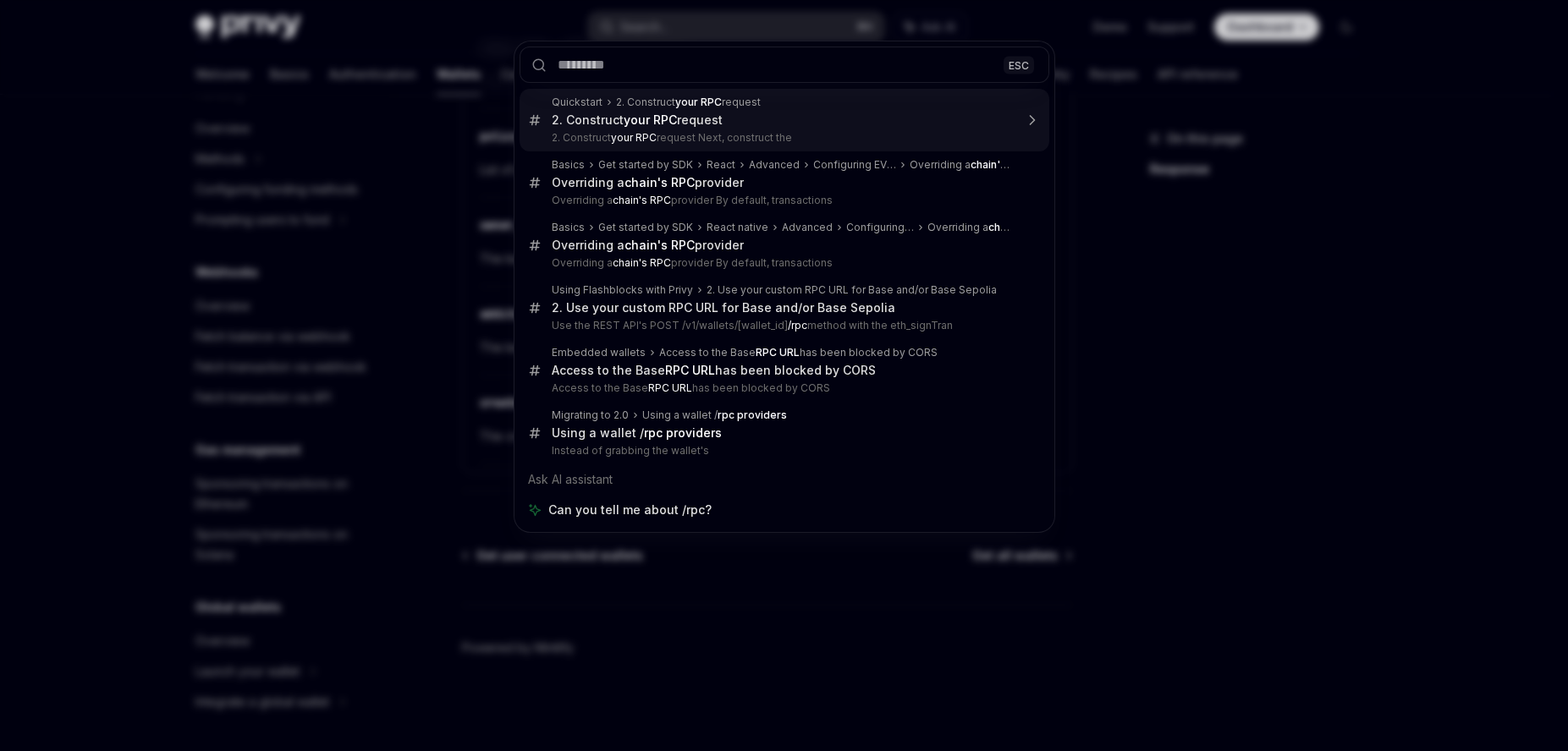
type textarea "*"
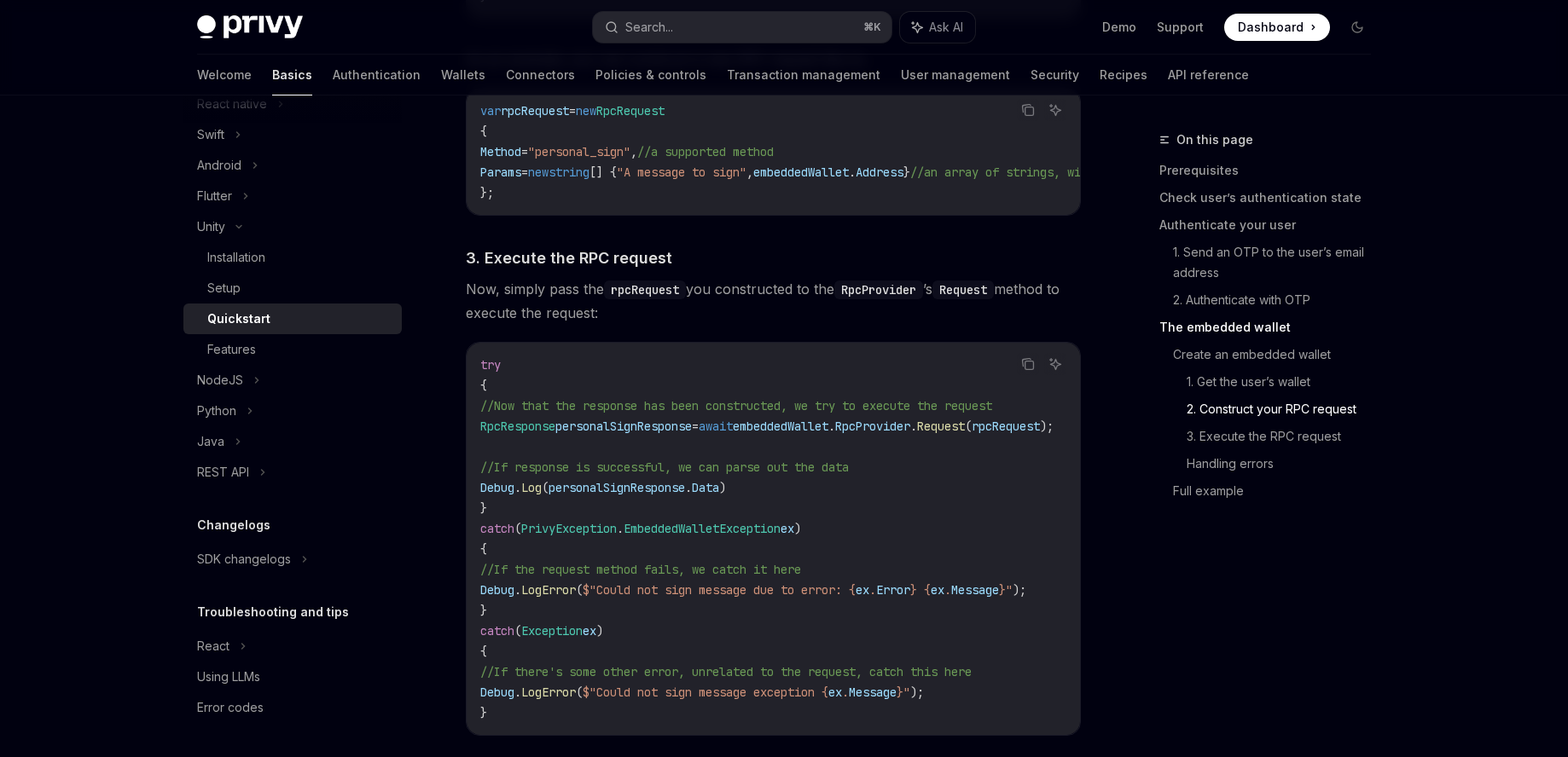
scroll to position [3485, 0]
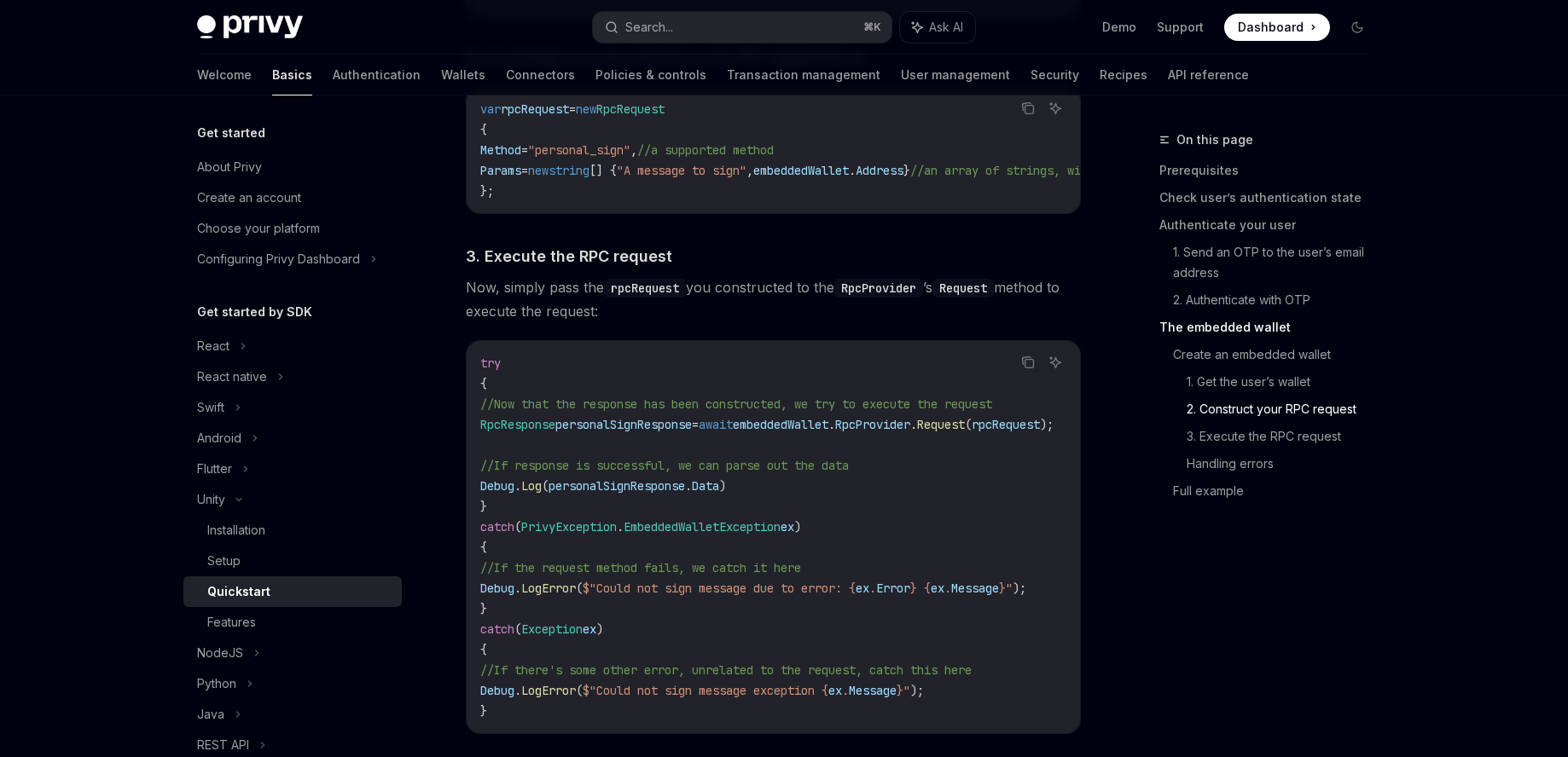
scroll to position [273, 0]
